Goal: Navigation & Orientation: Find specific page/section

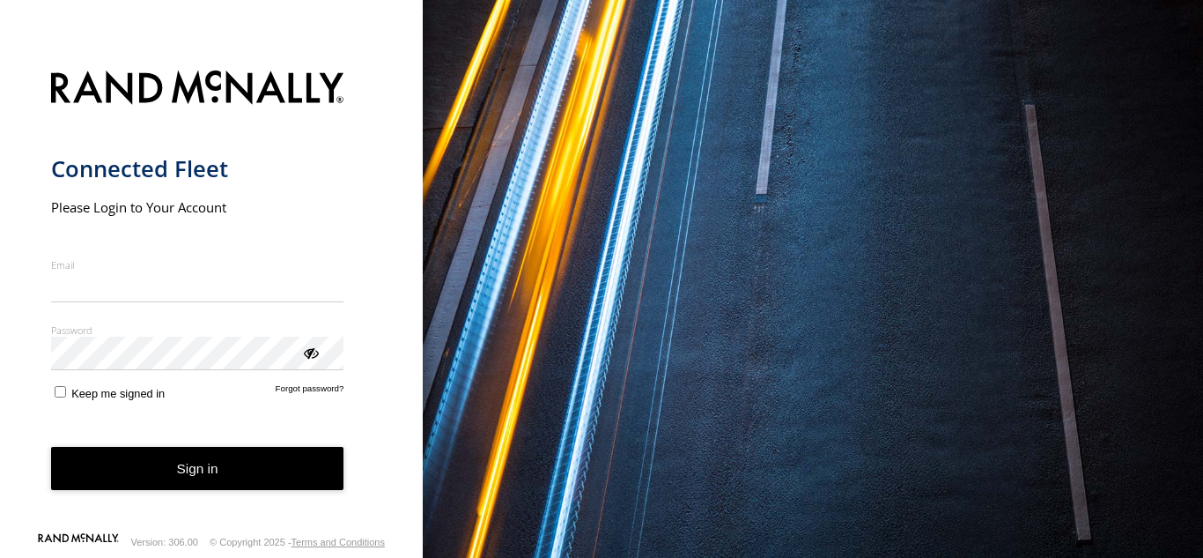
type input "**********"
click at [271, 490] on button "Sign in" at bounding box center [197, 468] width 293 height 43
click at [263, 462] on button "Sign in" at bounding box center [197, 468] width 293 height 43
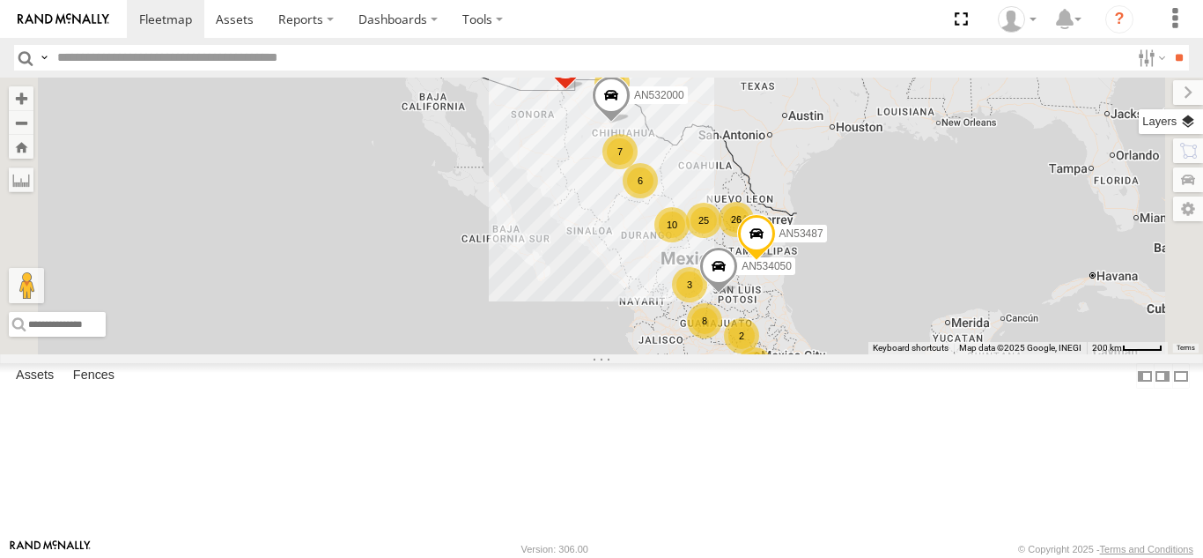
click at [1188, 121] on label at bounding box center [1171, 121] width 64 height 25
click at [0, 0] on span "Basemaps" at bounding box center [0, 0] width 0 height 0
click at [0, 0] on span "Satellite + Roadmap" at bounding box center [0, 0] width 0 height 0
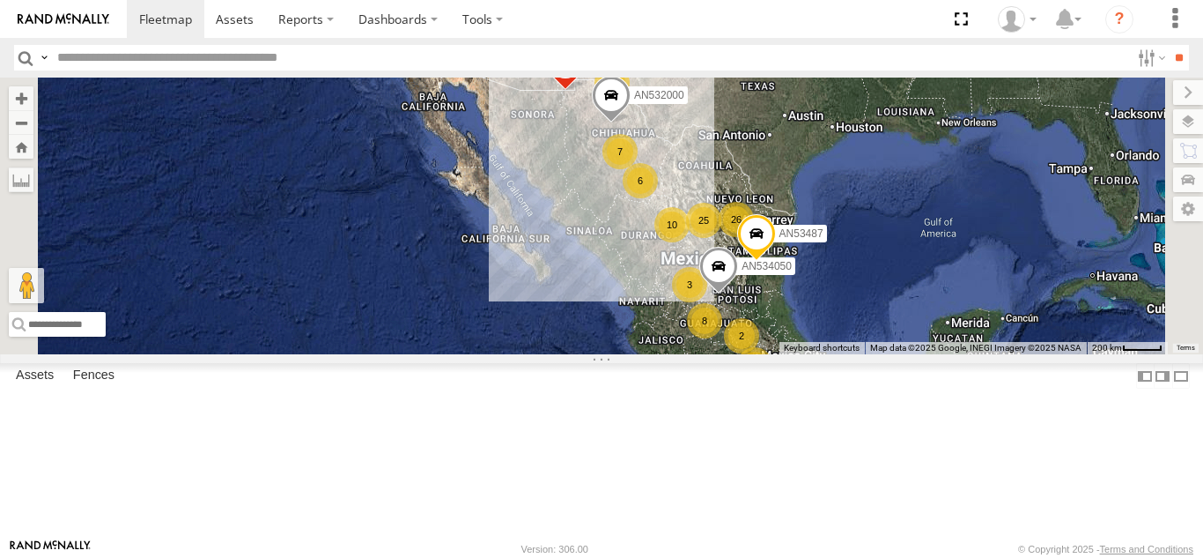
click at [615, 107] on div "1127 25 8 10 5 7 AN53487 26 2 3 015910001935363 6 AN532000 F2771 AN534050" at bounding box center [601, 216] width 1203 height 277
click at [1144, 90] on label at bounding box center [1173, 92] width 59 height 25
